Goal: Information Seeking & Learning: Learn about a topic

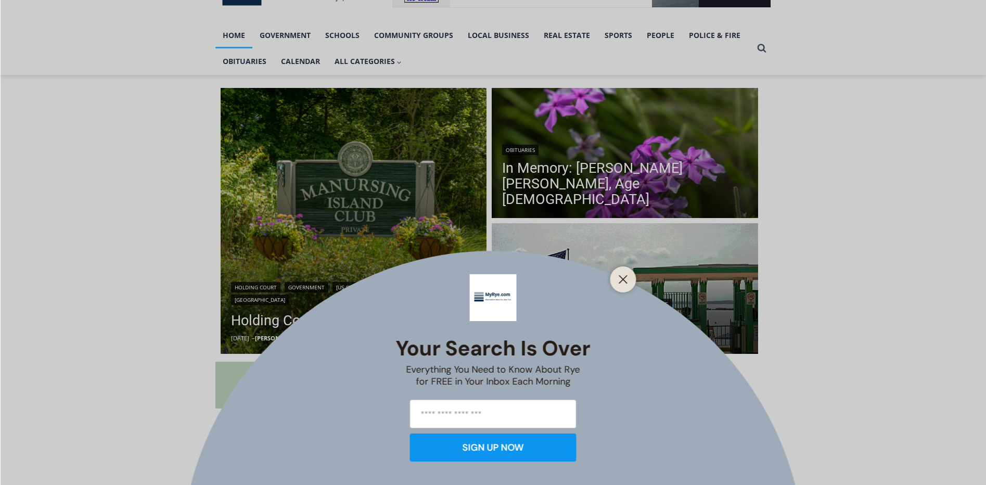
scroll to position [259, 0]
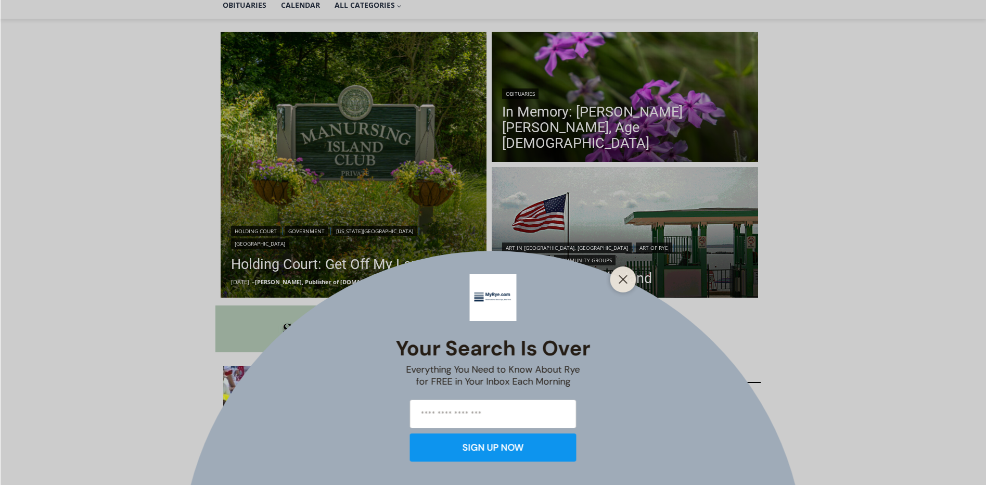
click at [626, 282] on line "Close" at bounding box center [622, 279] width 7 height 7
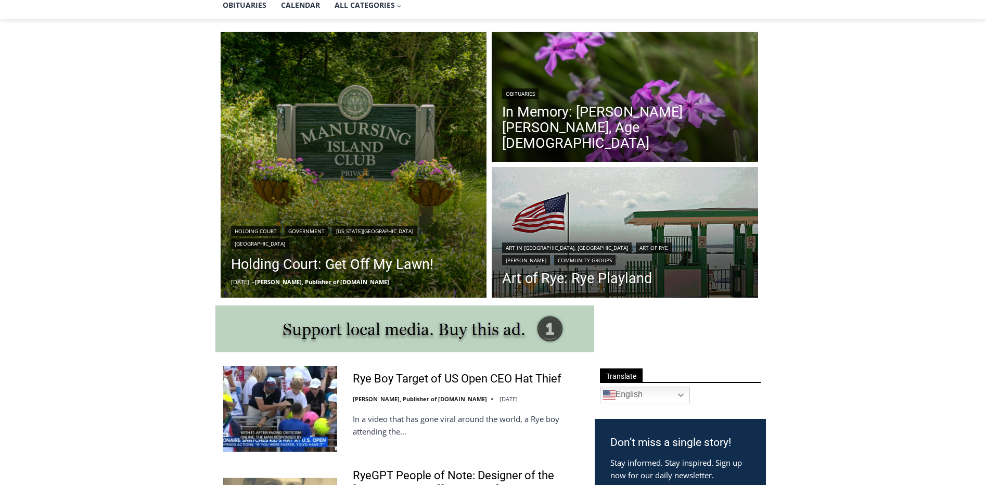
click at [337, 265] on link "Holding Court: Get Off My Lawn!" at bounding box center [354, 264] width 246 height 21
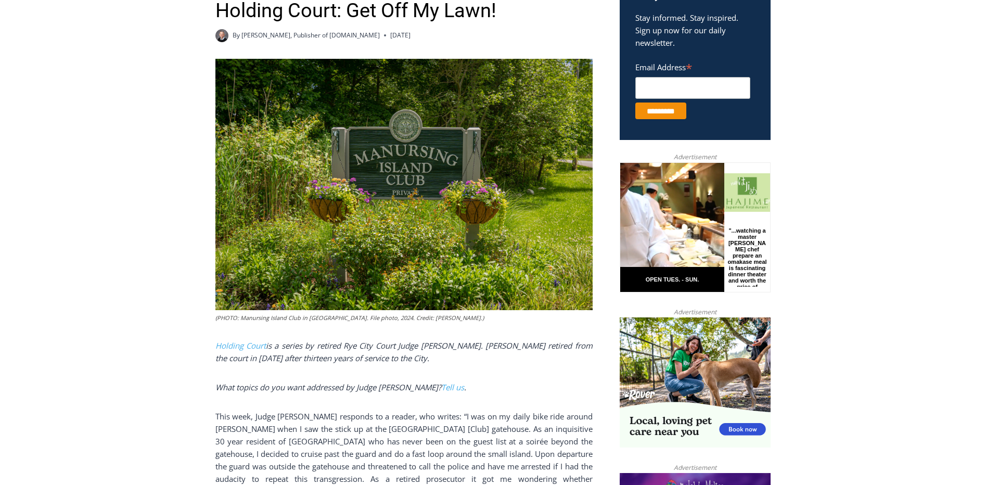
scroll to position [342, 0]
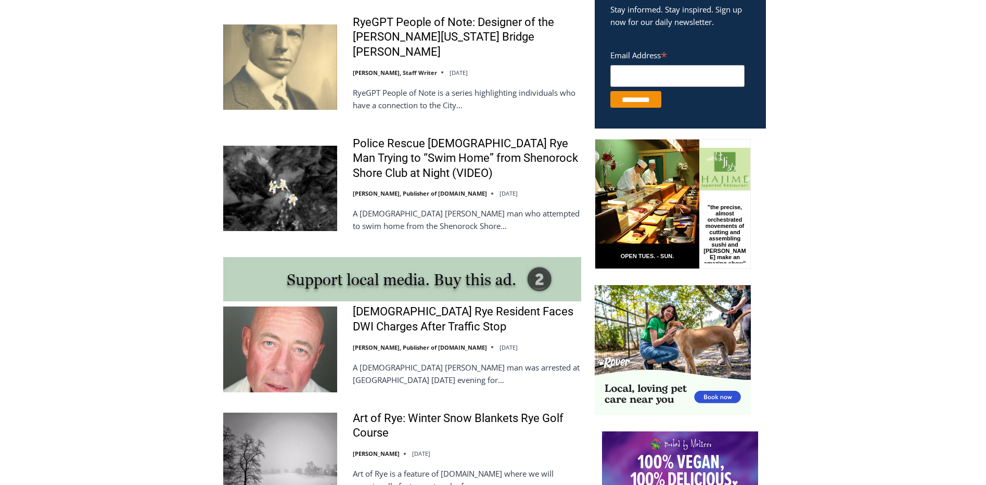
scroll to position [704, 0]
